Goal: Transaction & Acquisition: Purchase product/service

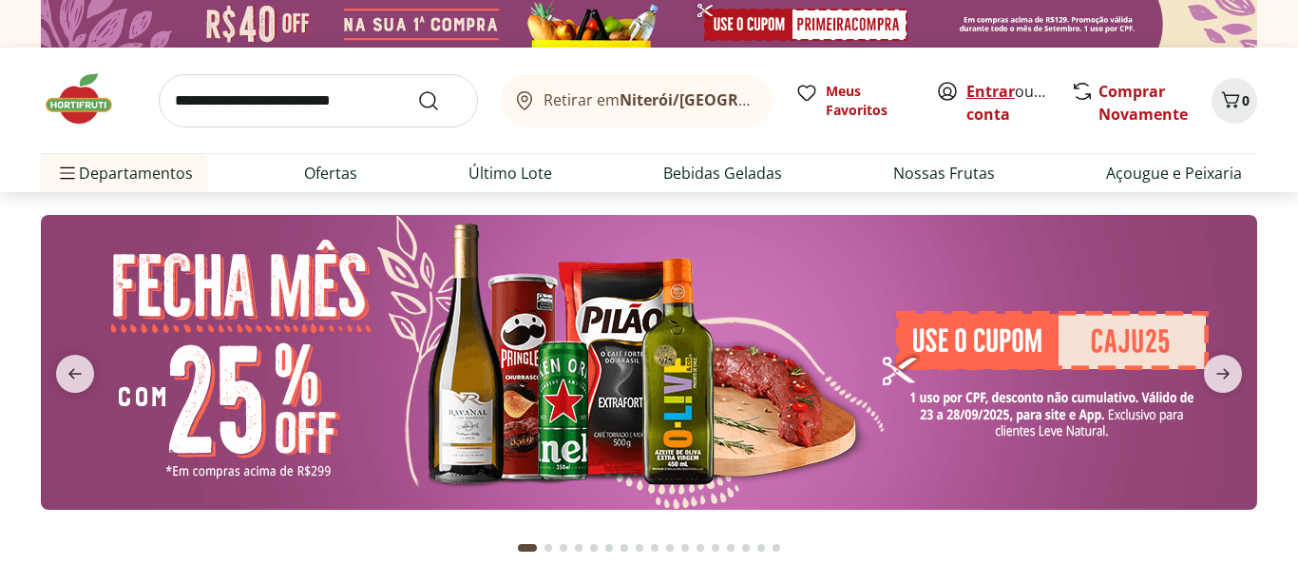
click at [991, 91] on link "Entrar" at bounding box center [991, 91] width 48 height 21
click at [664, 102] on b "Niterói/[GEOGRAPHIC_DATA]" at bounding box center [728, 99] width 217 height 21
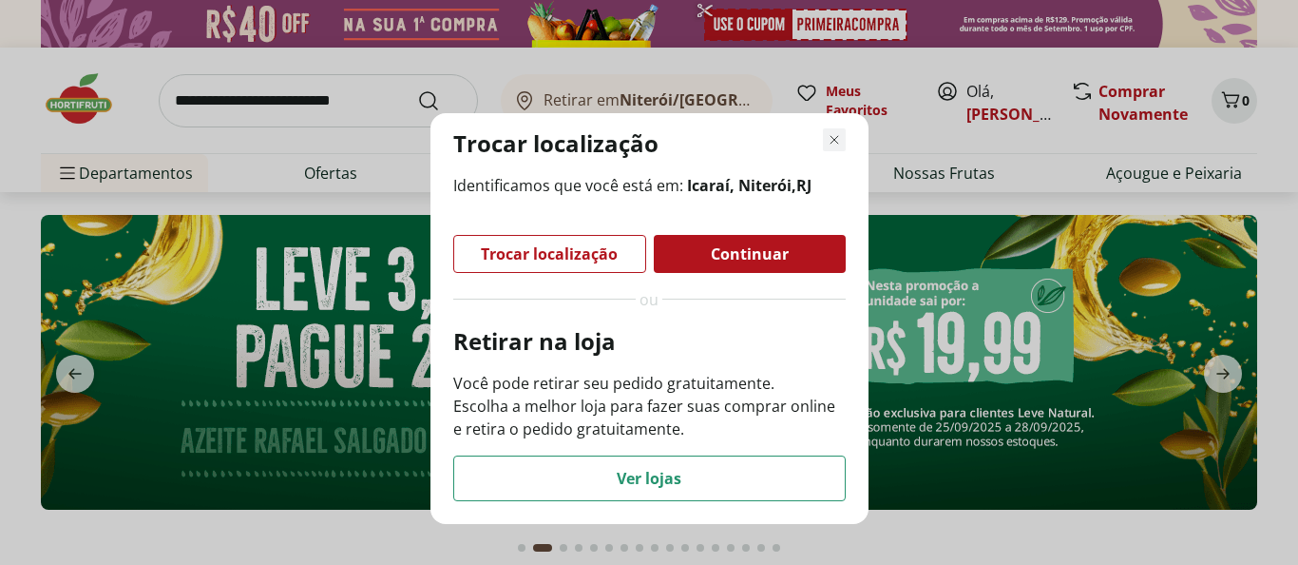
click at [833, 136] on icon "Fechar modal de regionalização" at bounding box center [834, 139] width 23 height 23
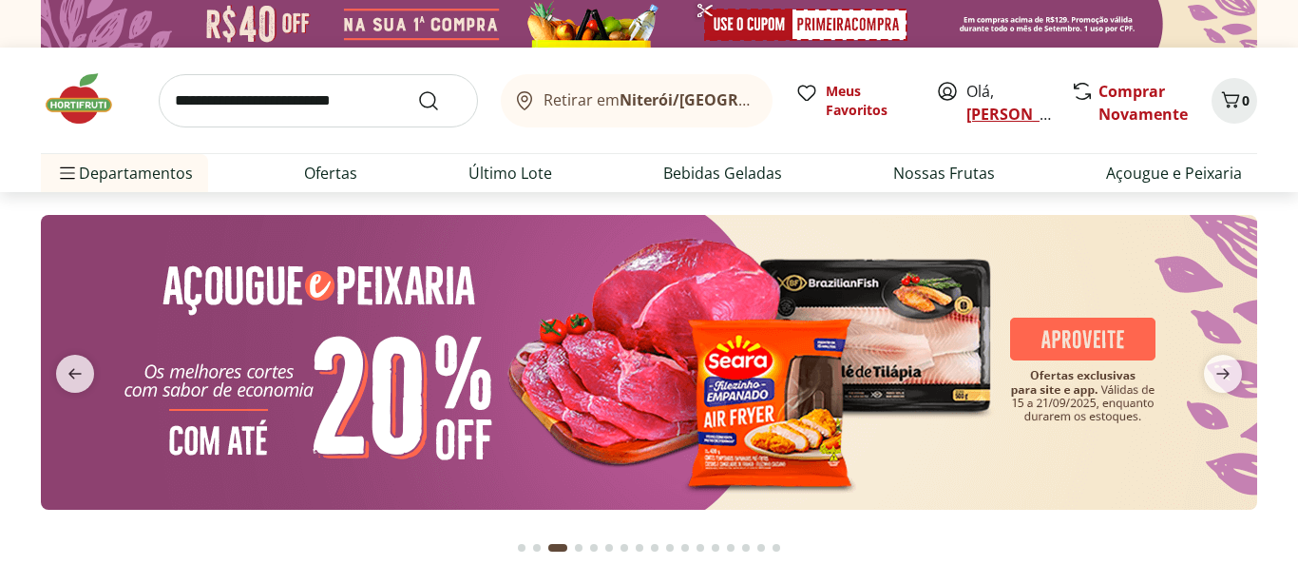
click at [1008, 113] on link "[PERSON_NAME]" at bounding box center [1029, 114] width 124 height 21
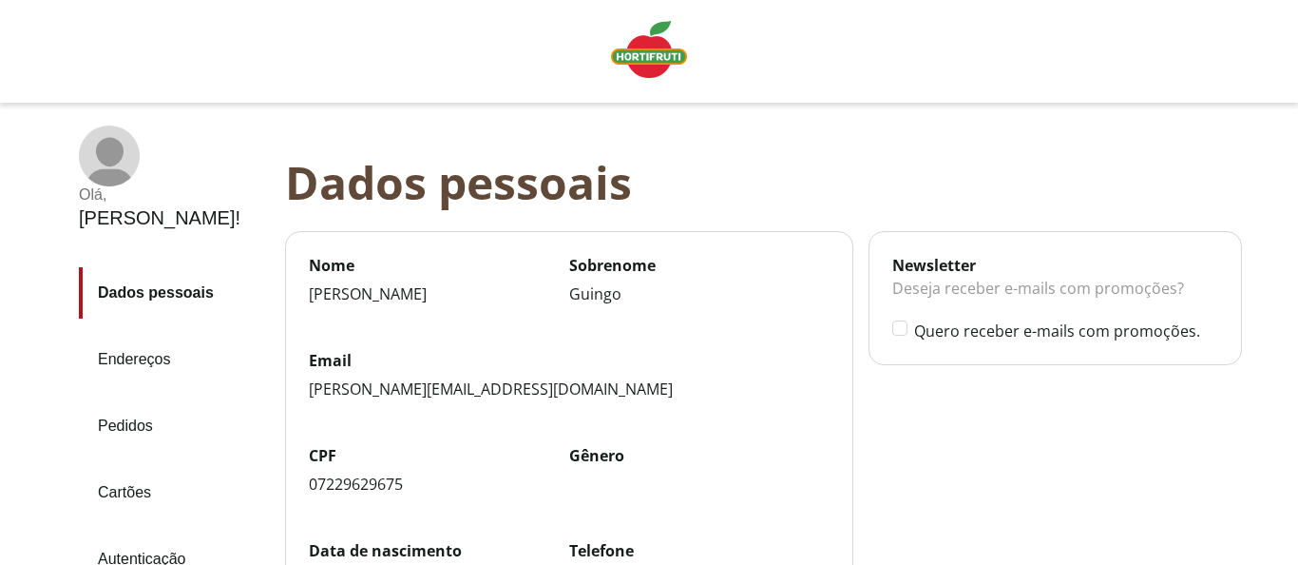
click at [153, 334] on link "Endereços" at bounding box center [174, 359] width 191 height 51
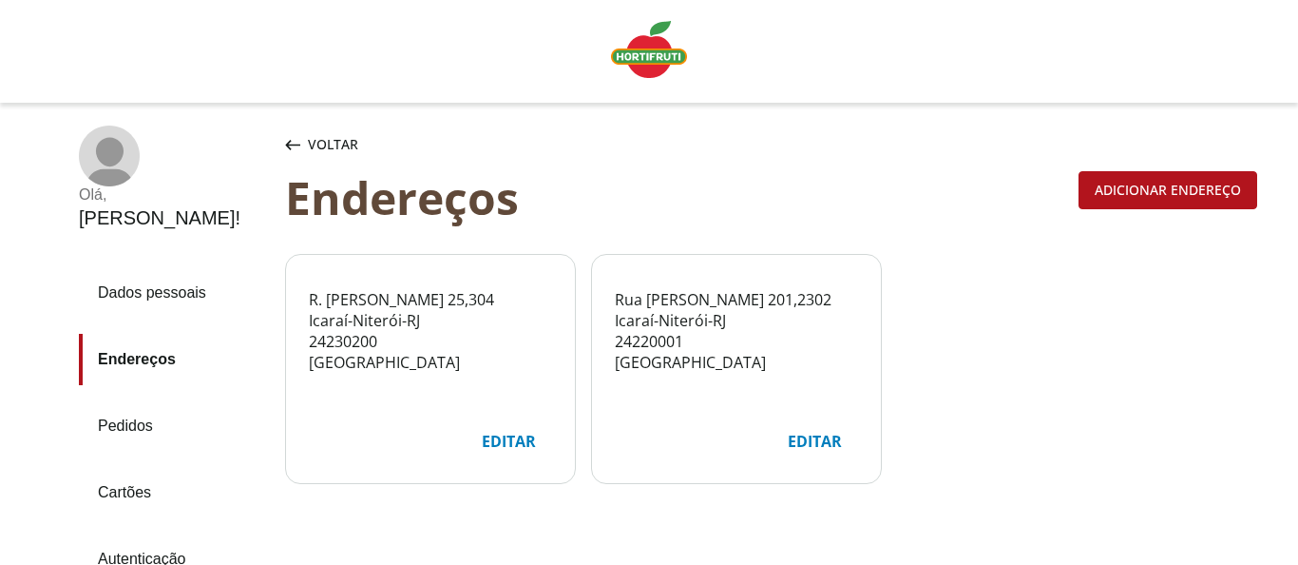
click at [653, 61] on img "Linha de sessão" at bounding box center [649, 49] width 76 height 57
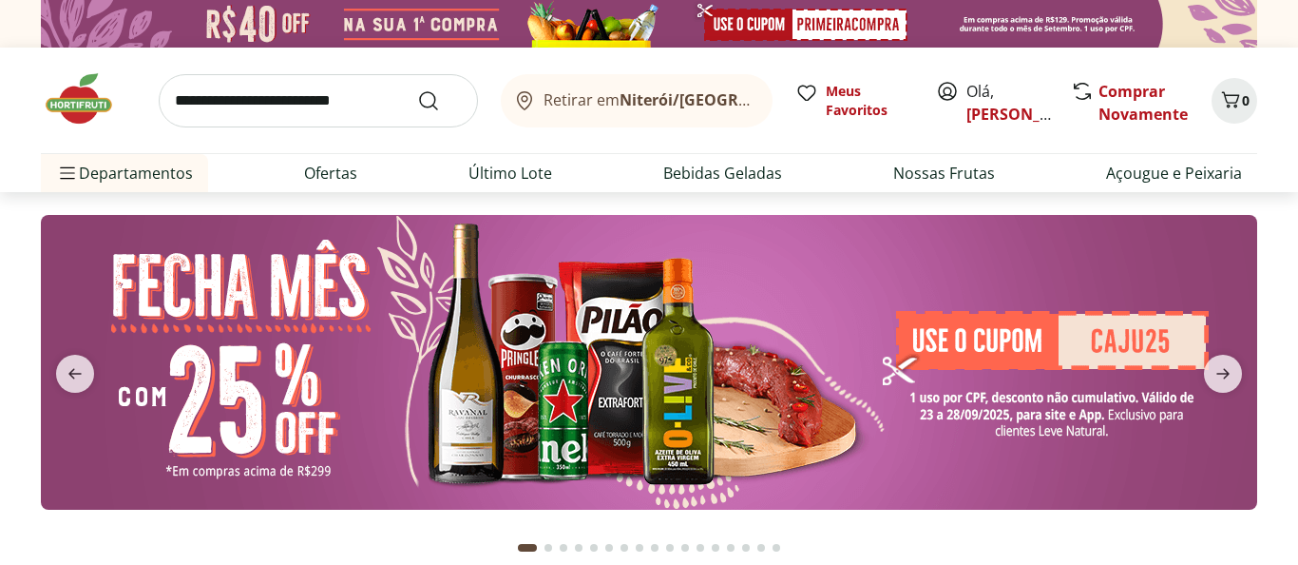
click at [791, 394] on img at bounding box center [649, 362] width 1217 height 295
click at [374, 96] on input "search" at bounding box center [318, 100] width 319 height 53
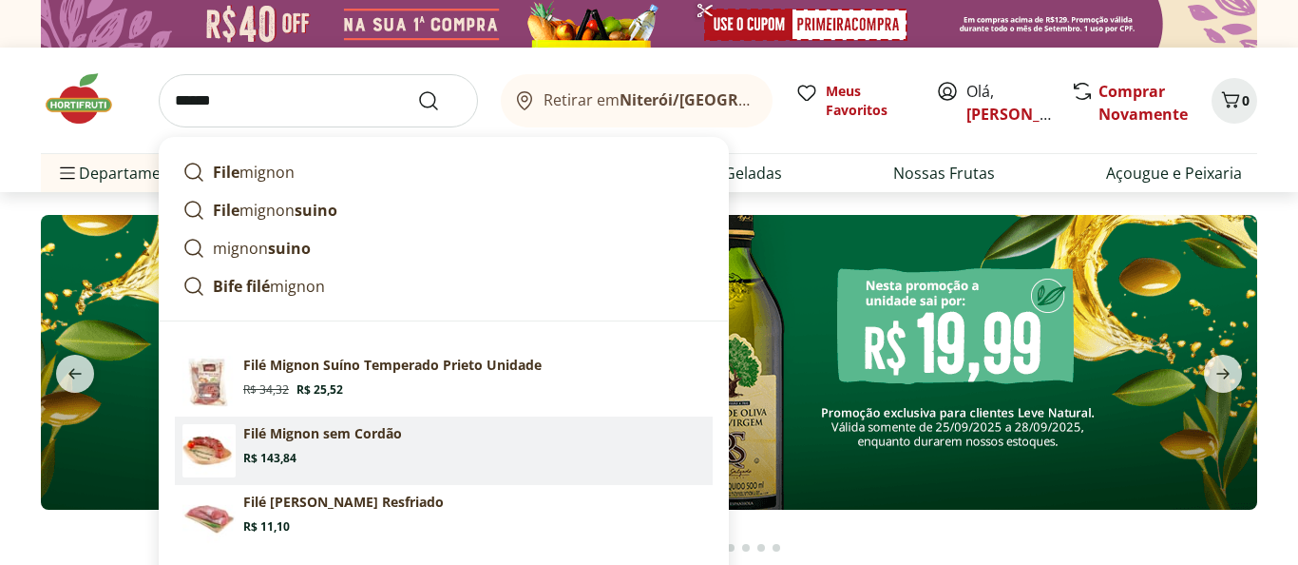
click at [324, 440] on p "Filé Mignon sem Cordão" at bounding box center [322, 433] width 159 height 19
type input "**********"
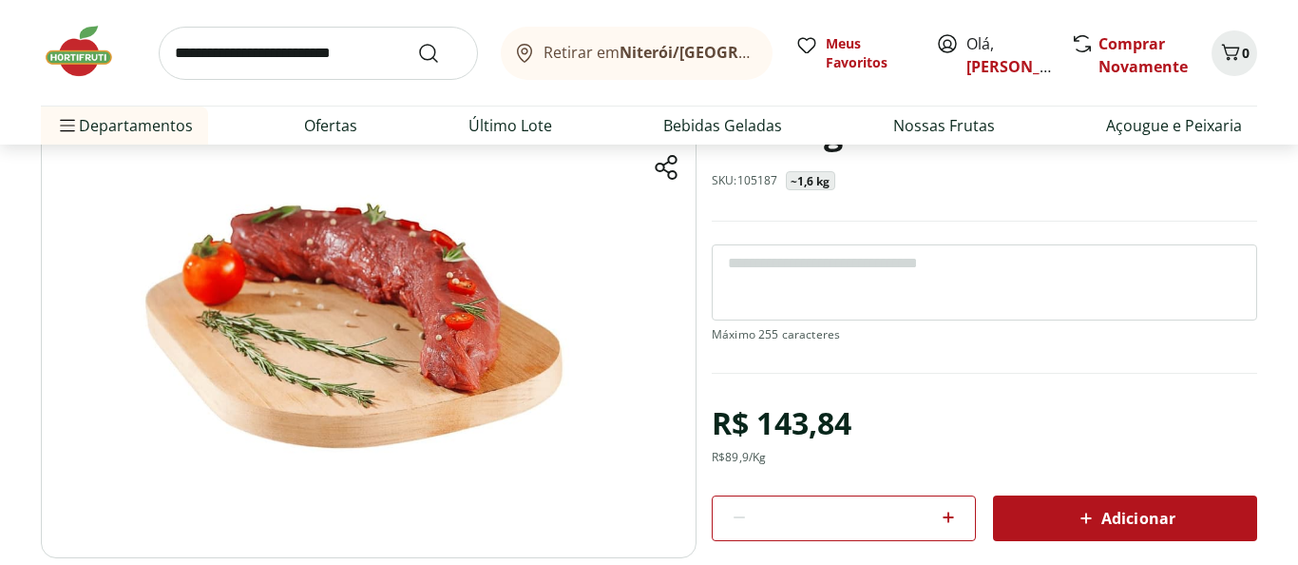
scroll to position [154, 0]
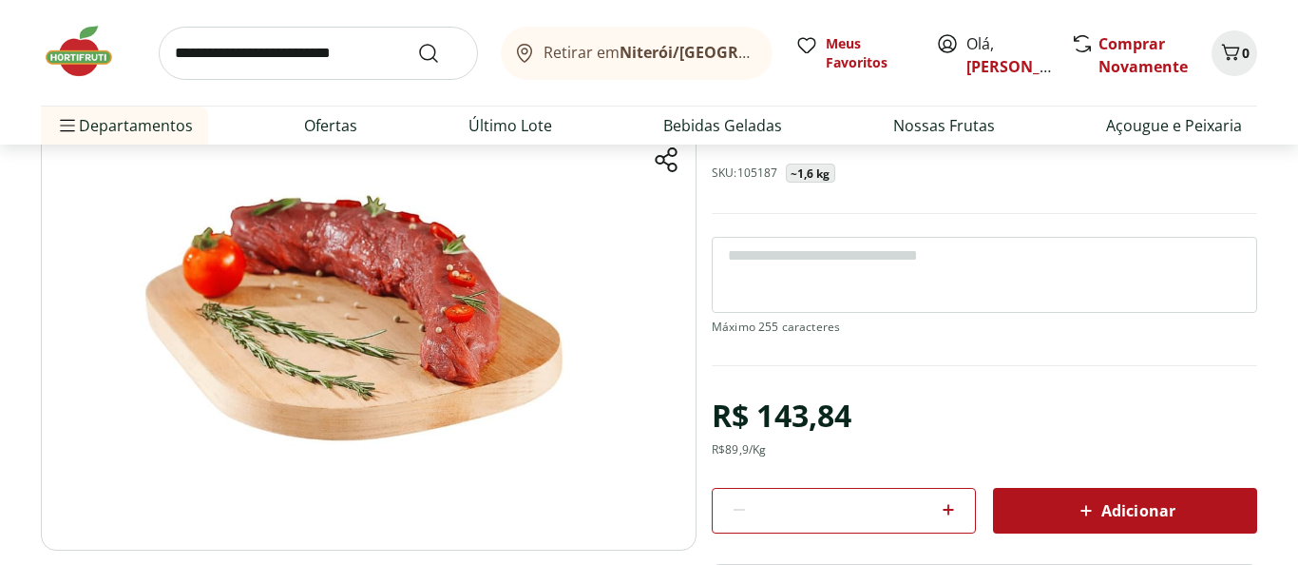
click at [948, 509] on icon at bounding box center [948, 509] width 11 height 11
type input "*"
click at [1068, 517] on div "Adicionar" at bounding box center [1125, 510] width 234 height 34
click at [1236, 57] on icon "Carrinho" at bounding box center [1231, 52] width 18 height 16
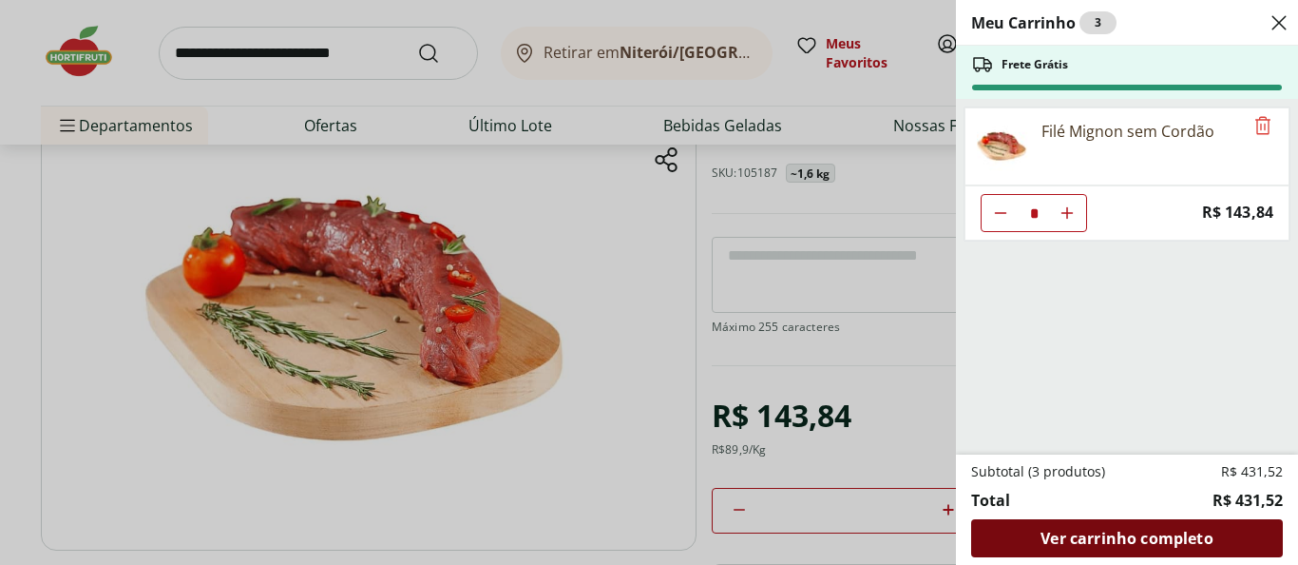
click at [1115, 543] on span "Ver carrinho completo" at bounding box center [1127, 537] width 172 height 15
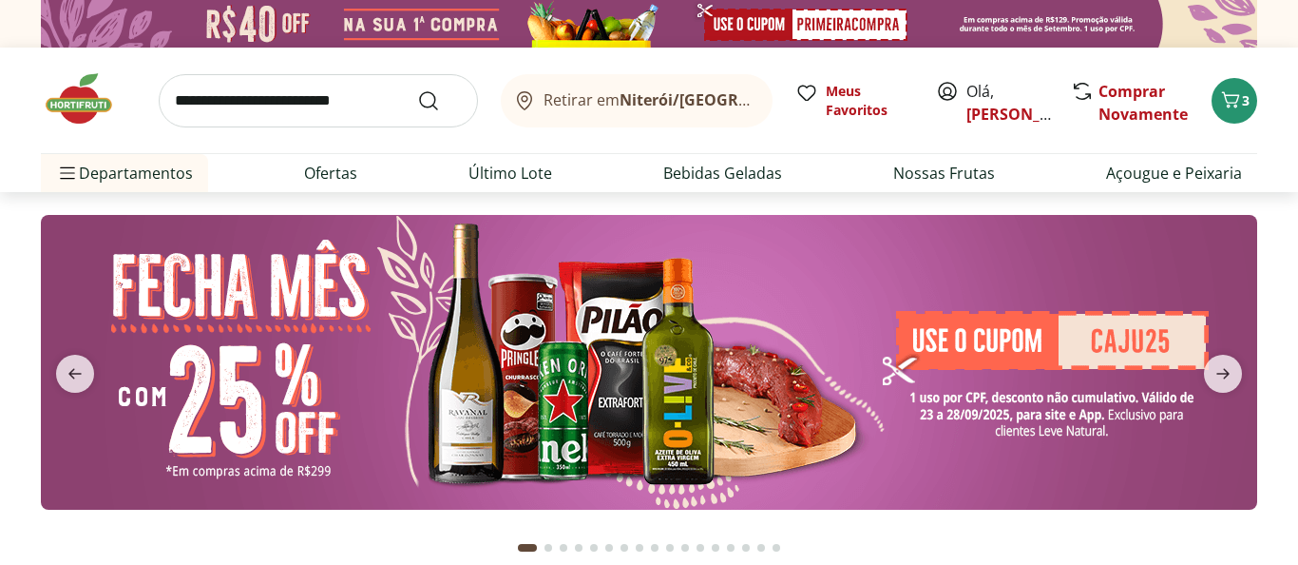
click at [339, 97] on input "search" at bounding box center [318, 100] width 319 height 53
